Goal: Task Accomplishment & Management: Manage account settings

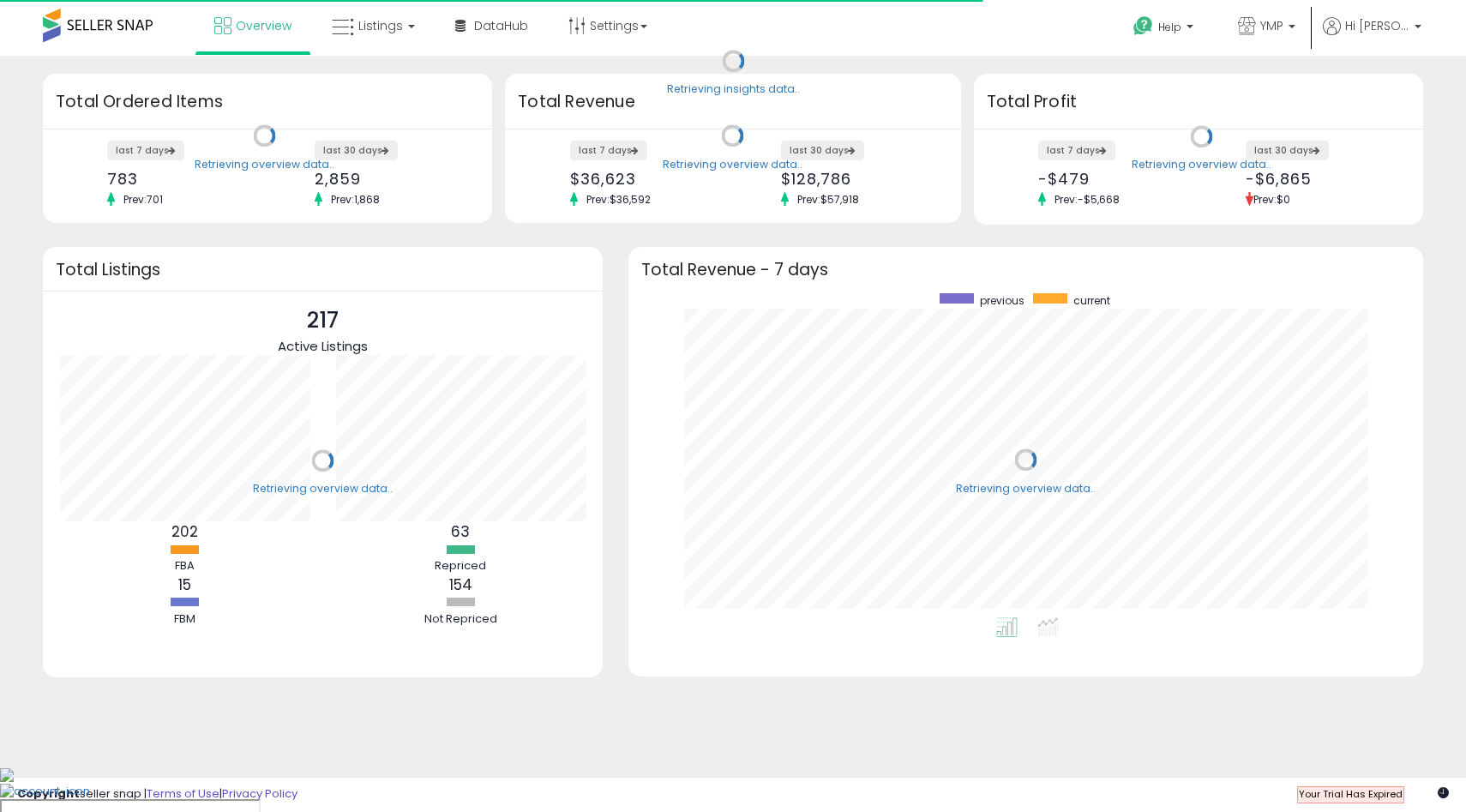
scroll to position [324, 761]
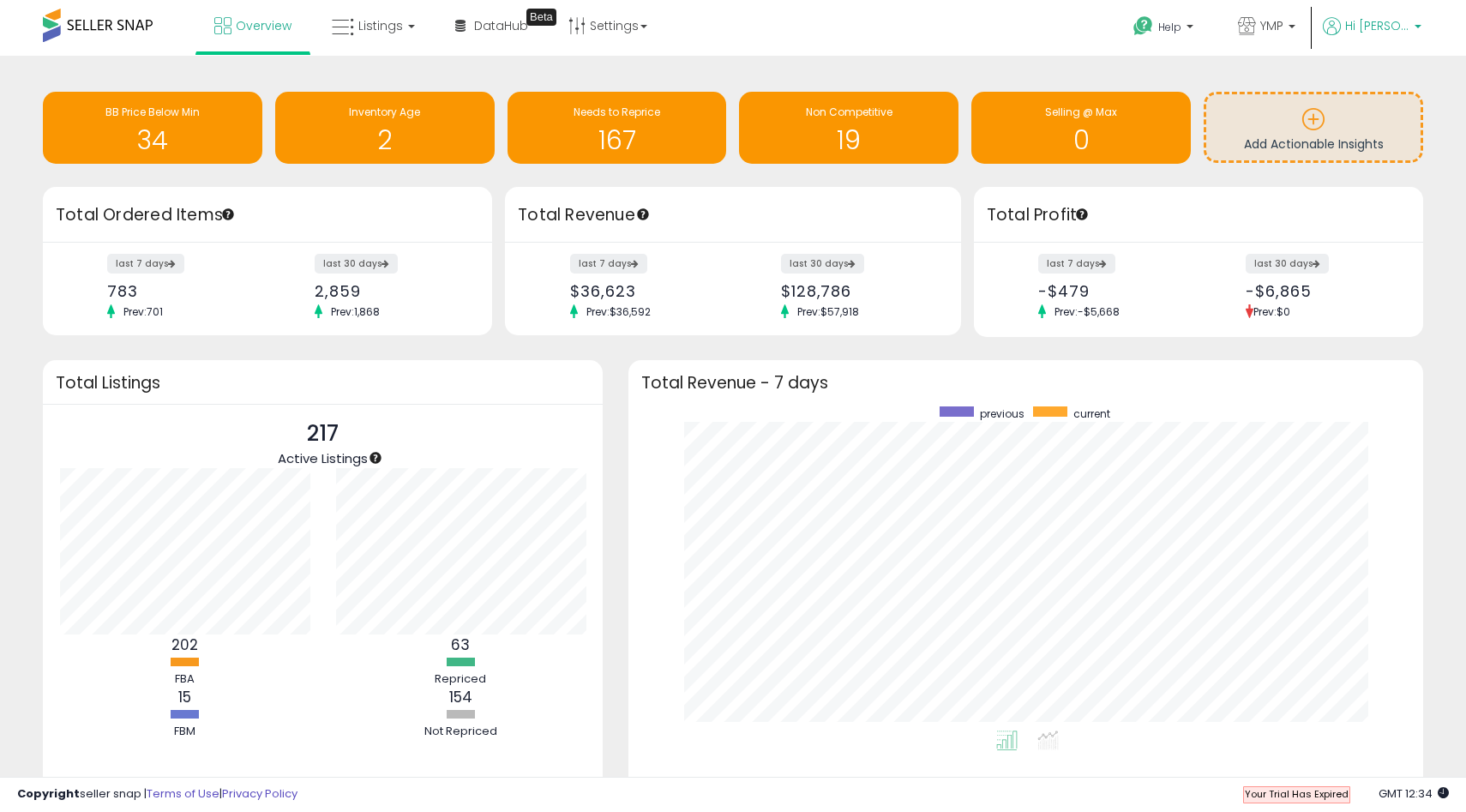
click at [1387, 26] on span "Hi [PERSON_NAME]" at bounding box center [1377, 25] width 64 height 17
click at [1396, 92] on link "Account" at bounding box center [1382, 91] width 46 height 17
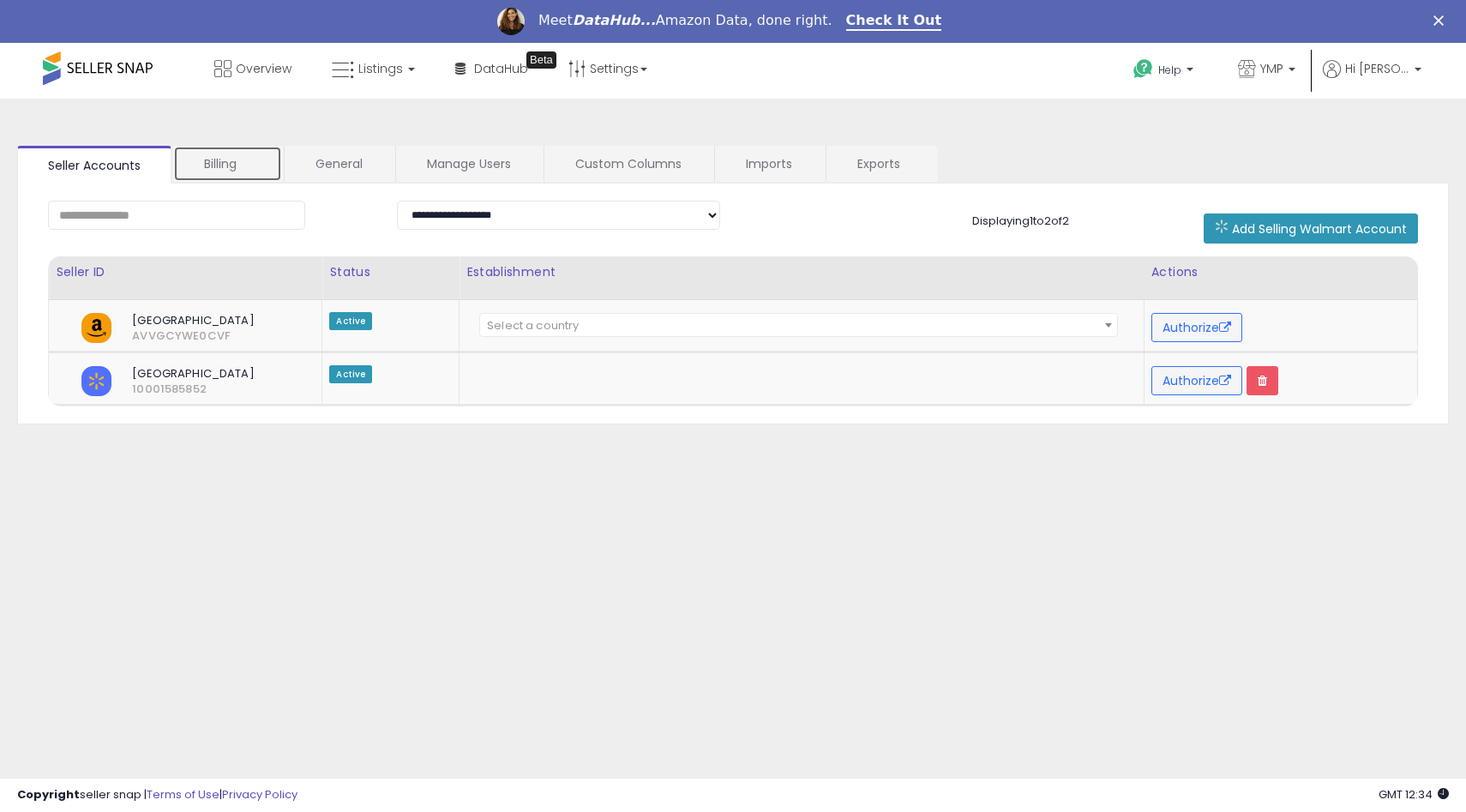
click at [225, 162] on link "Billing" at bounding box center [227, 164] width 109 height 36
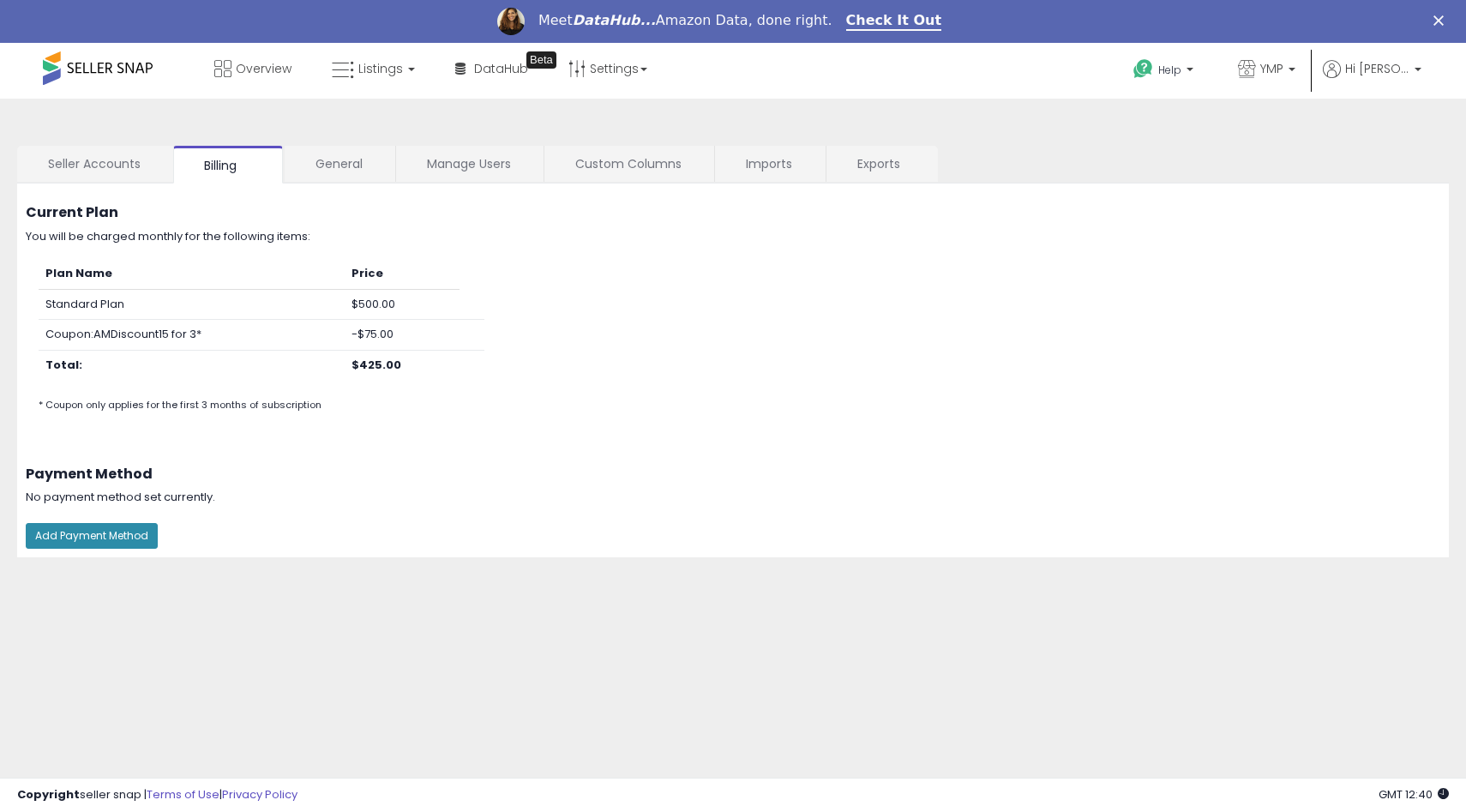
click at [108, 536] on button "Add Payment Method" at bounding box center [92, 536] width 132 height 26
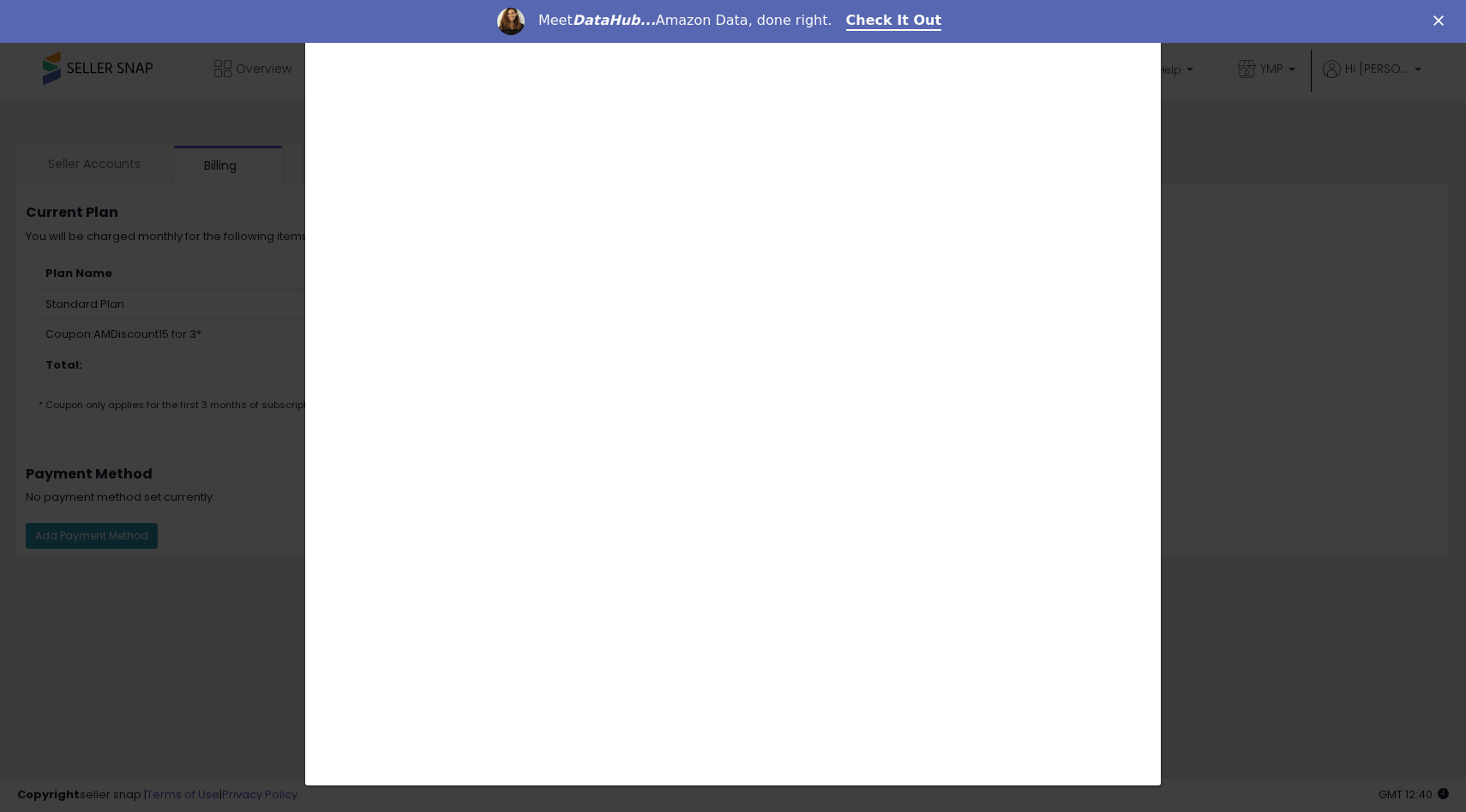
scroll to position [187, 0]
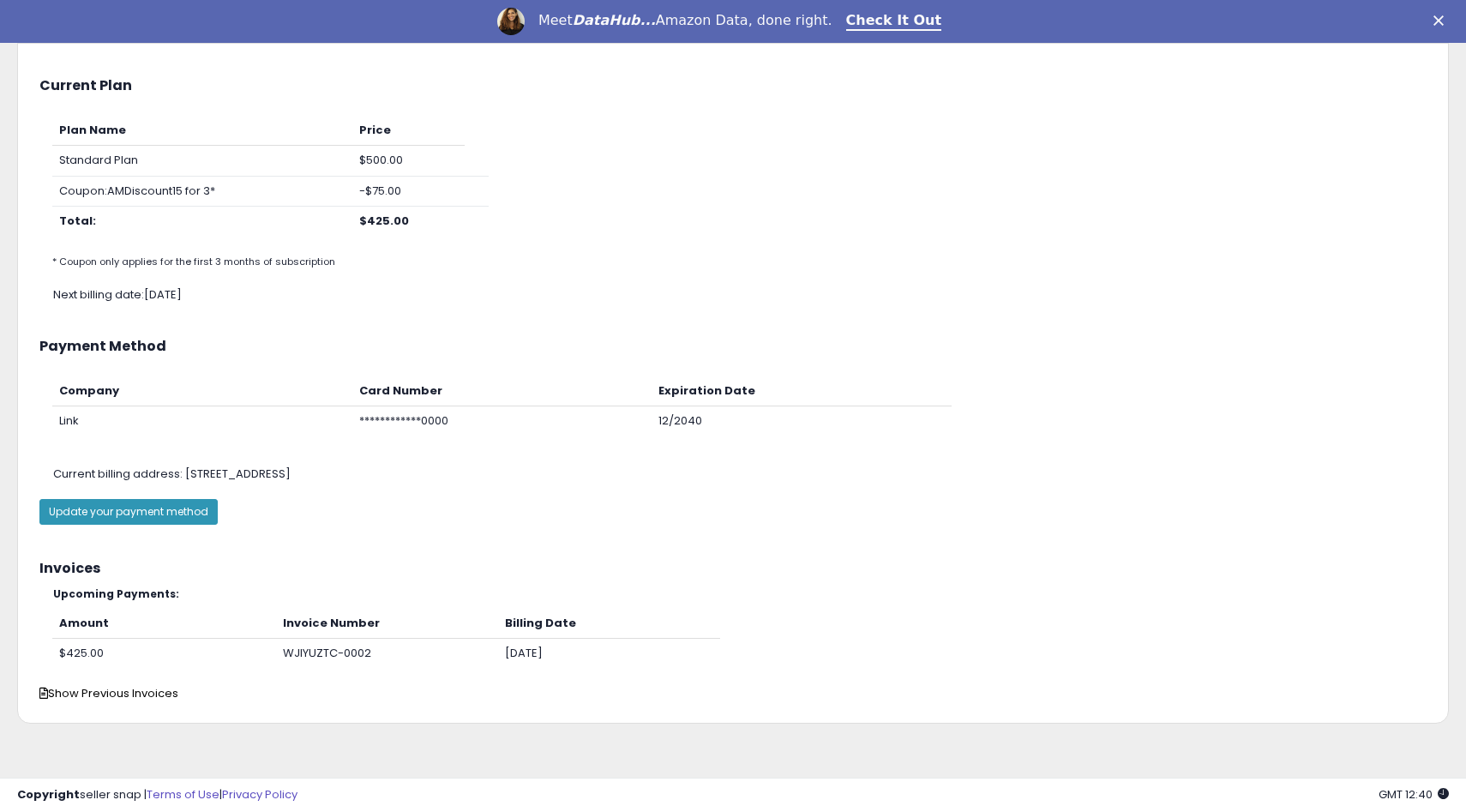
scroll to position [139, 0]
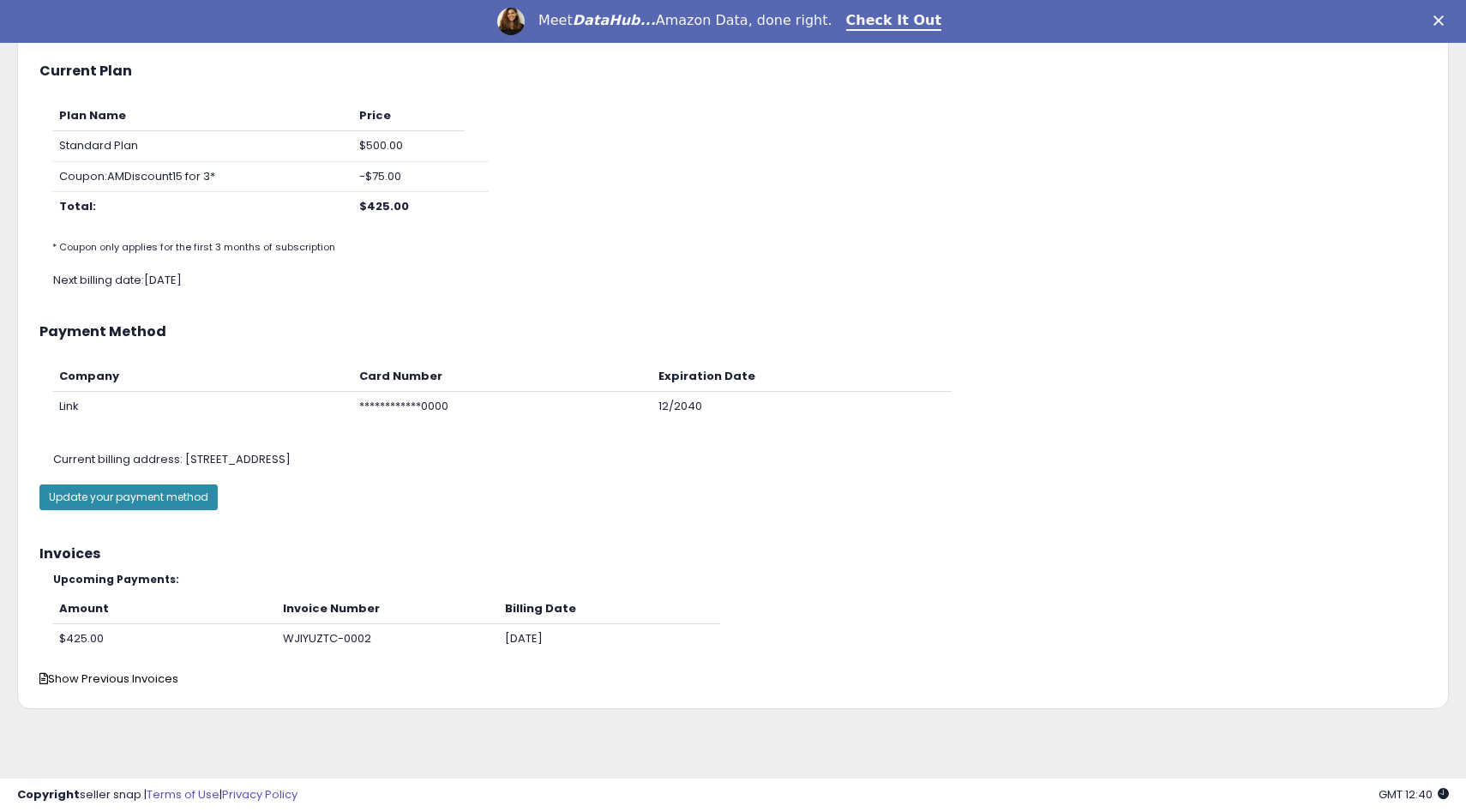
click at [180, 509] on button "Update your payment method" at bounding box center [128, 498] width 179 height 26
